Goal: Transaction & Acquisition: Purchase product/service

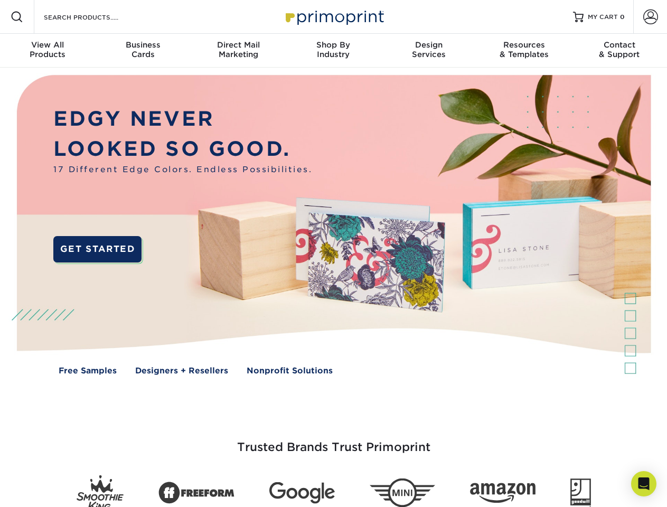
click at [333, 253] on img at bounding box center [333, 233] width 660 height 330
click at [17, 17] on span at bounding box center [17, 17] width 13 height 13
click at [650, 17] on span at bounding box center [650, 16] width 15 height 15
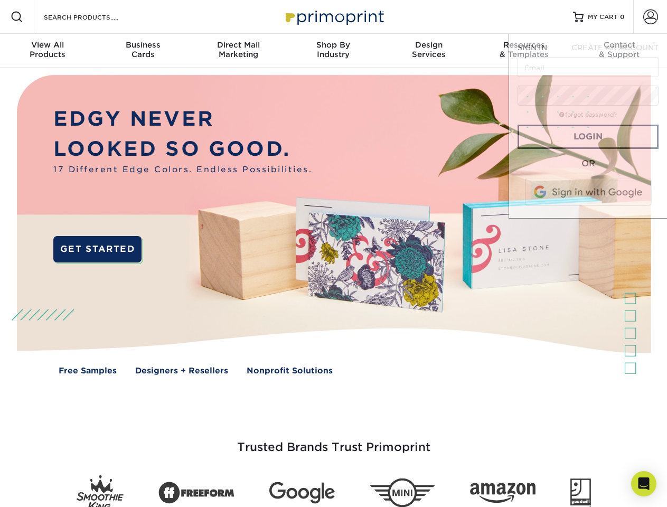
click at [47, 51] on div "View All Products" at bounding box center [47, 49] width 95 height 19
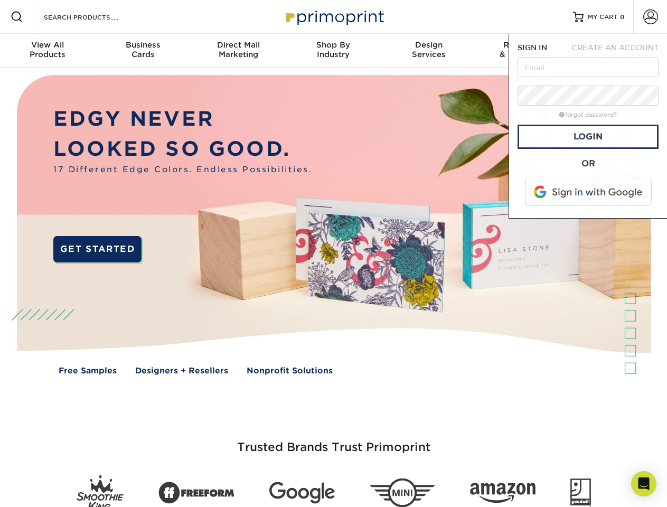
click at [142, 51] on div "Business Cards" at bounding box center [142, 49] width 95 height 19
click at [238, 51] on div "Direct Mail Marketing" at bounding box center [238, 49] width 95 height 19
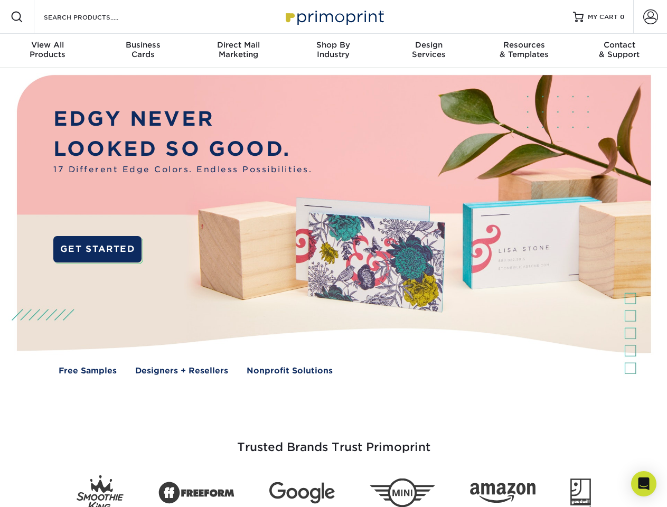
click at [333, 51] on div "Shop By Industry" at bounding box center [333, 49] width 95 height 19
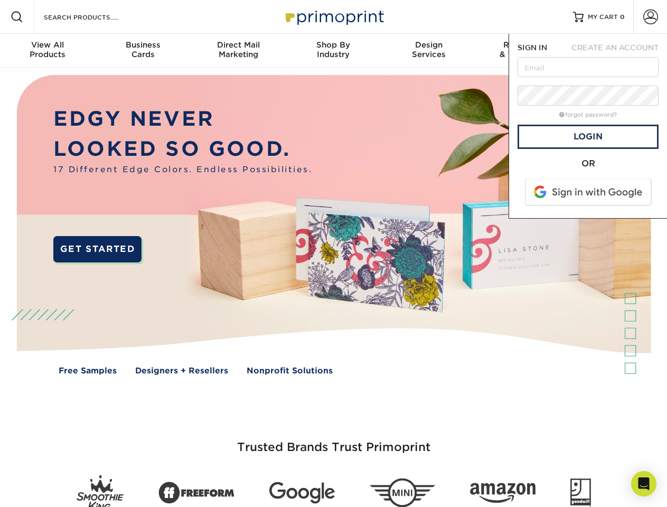
click at [429, 51] on div "Design Services" at bounding box center [428, 49] width 95 height 19
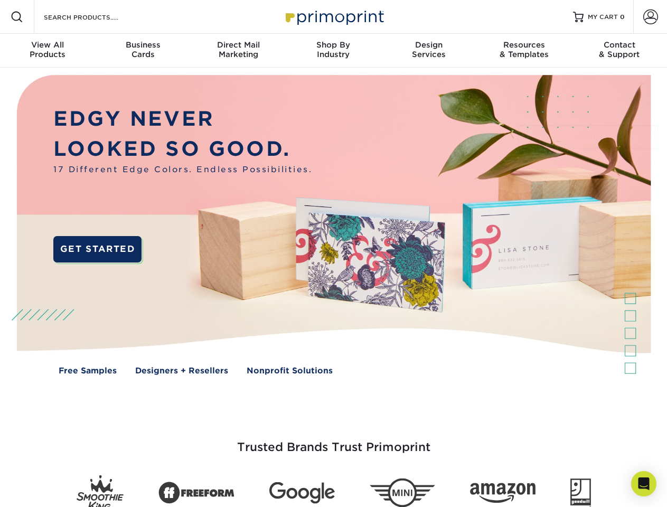
click at [524, 51] on span "SIGN IN" at bounding box center [532, 47] width 30 height 8
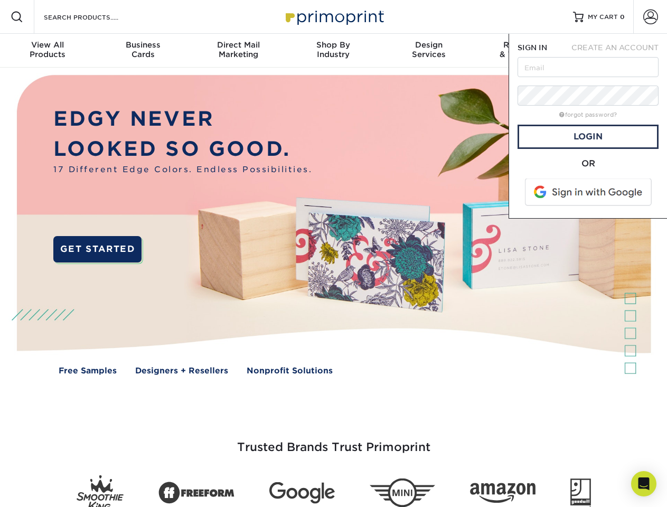
click at [619, 51] on div "Contact & Support" at bounding box center [619, 49] width 95 height 19
